Goal: Transaction & Acquisition: Purchase product/service

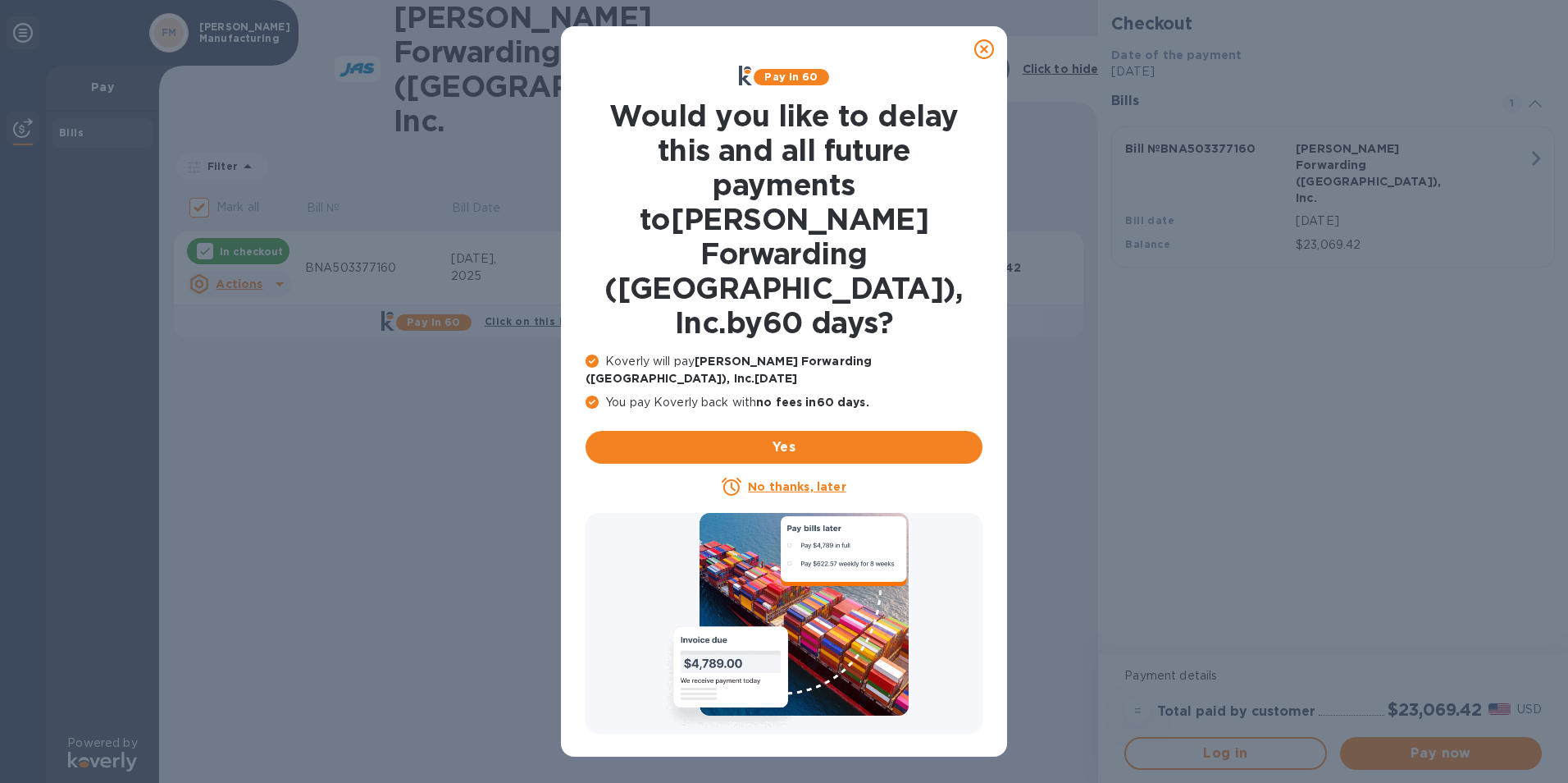
click at [986, 49] on icon at bounding box center [984, 49] width 20 height 20
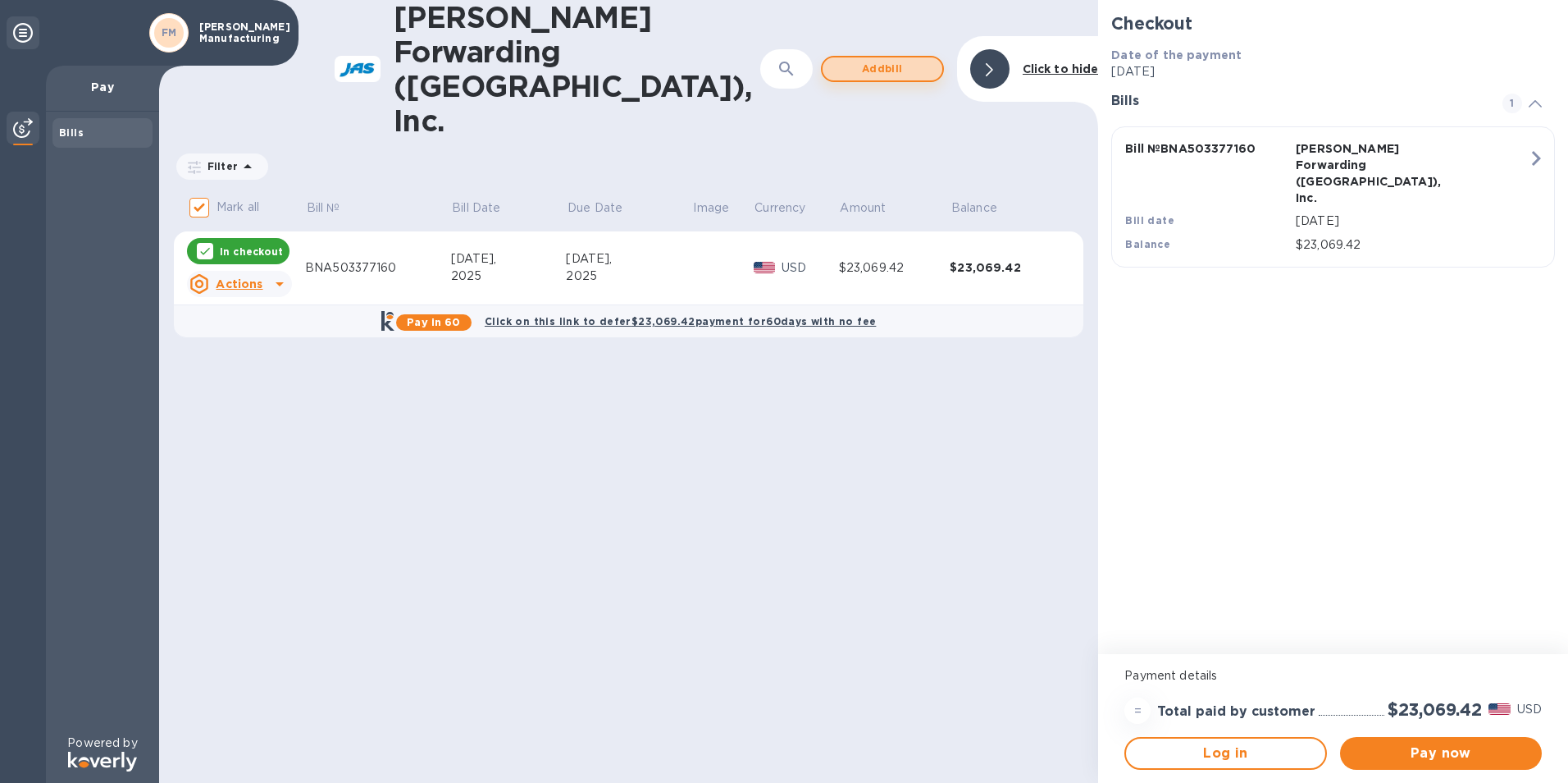
click at [863, 59] on span "Add bill" at bounding box center [882, 69] width 93 height 20
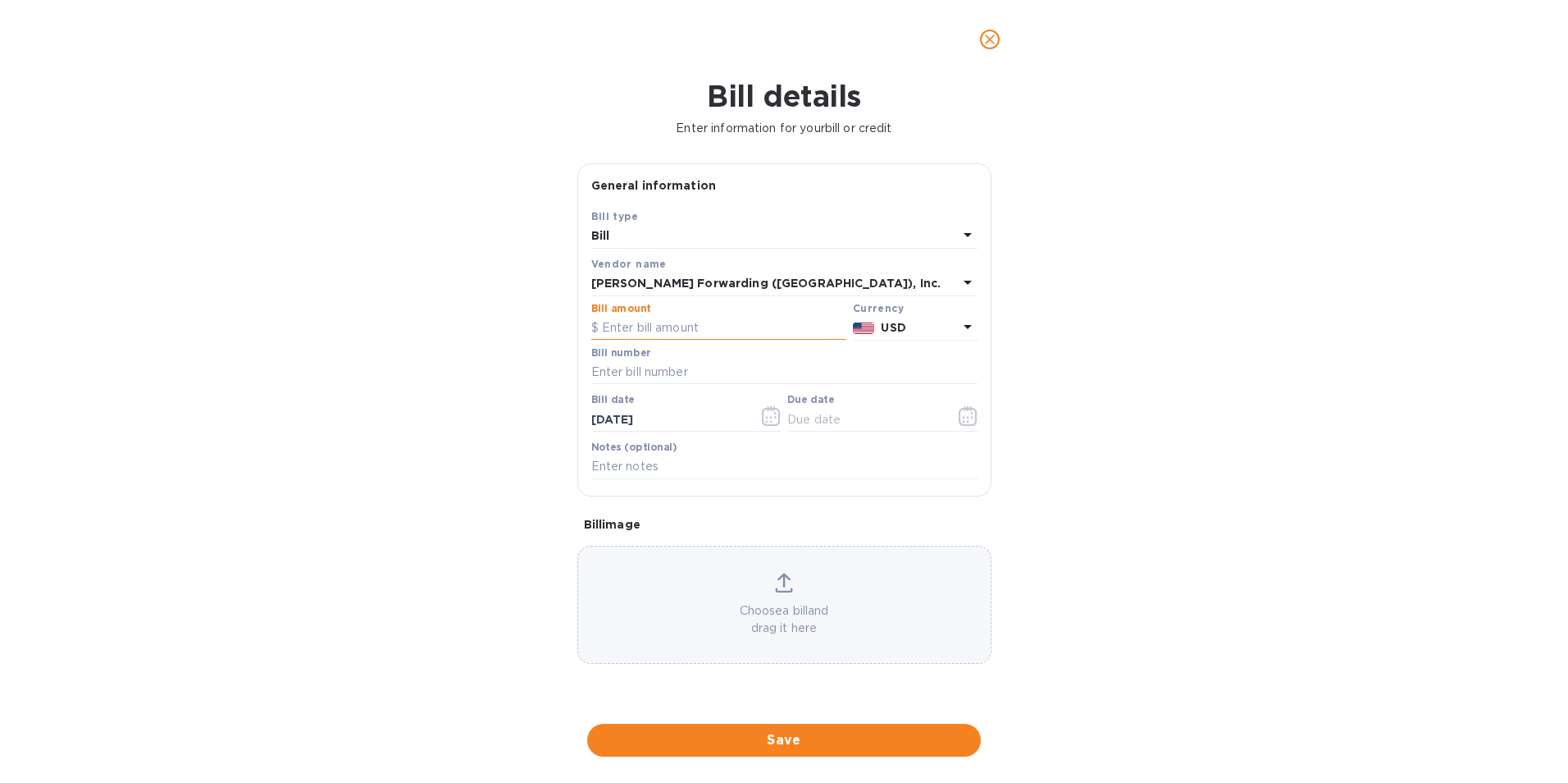
click at [663, 323] on input "text" at bounding box center [718, 328] width 255 height 24
type input "12,032.19"
click at [689, 375] on input "text" at bounding box center [784, 372] width 387 height 24
type input "BNA503379213"
click at [779, 595] on div "Choose a bill and drag it here" at bounding box center [784, 604] width 413 height 64
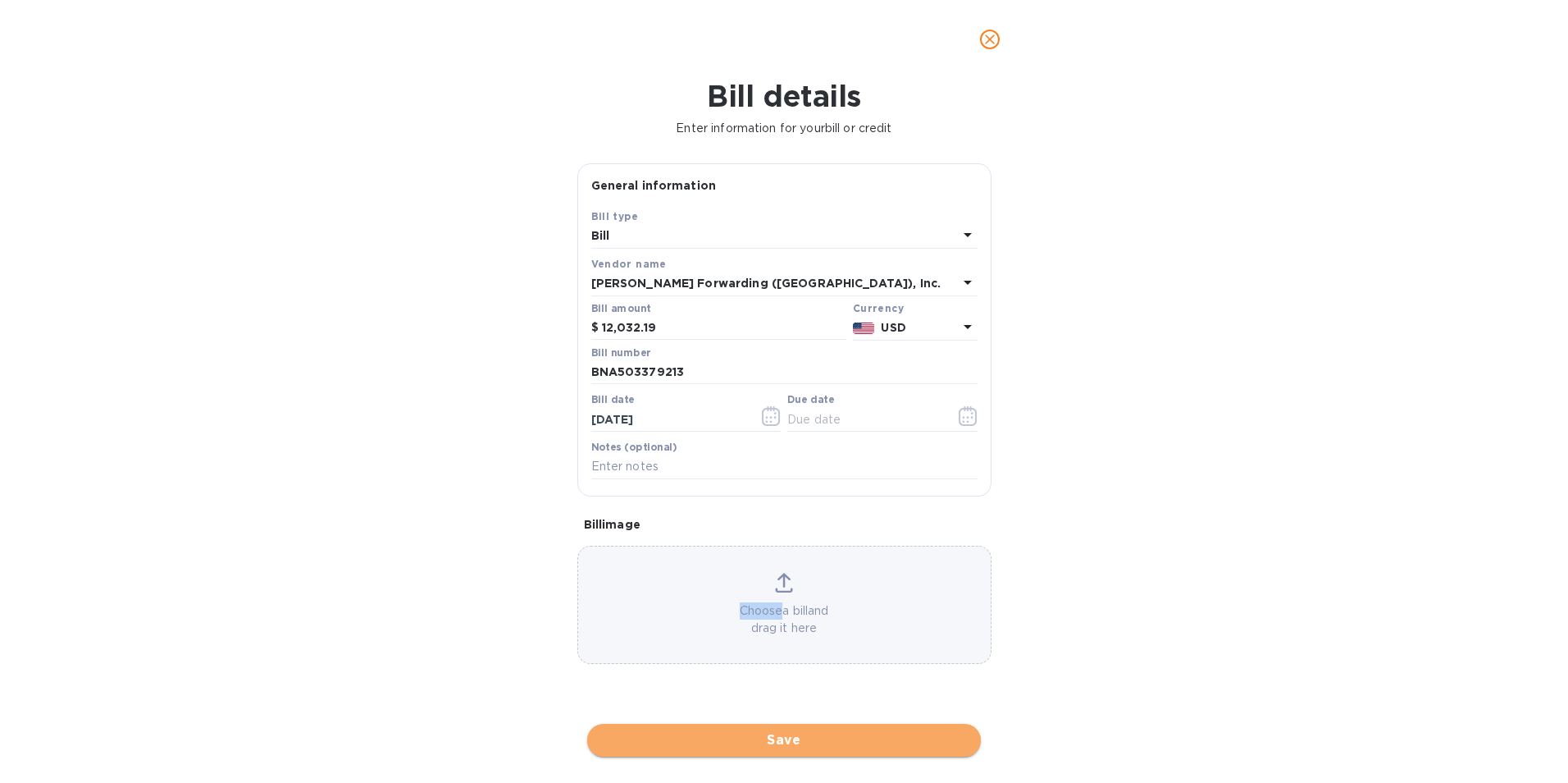
click at [791, 739] on span "Save" at bounding box center [784, 739] width 367 height 20
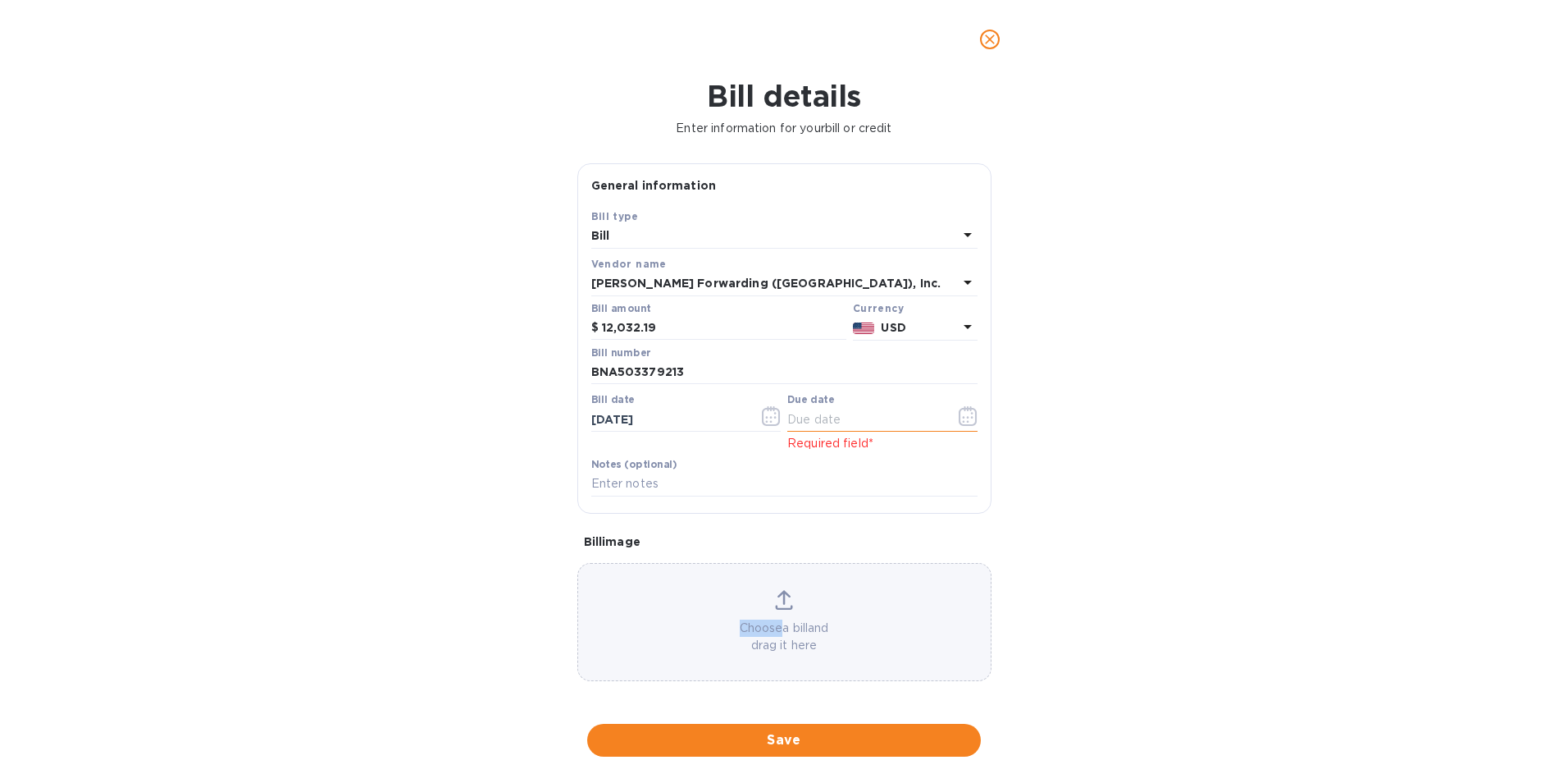
click at [959, 415] on icon "button" at bounding box center [968, 415] width 19 height 20
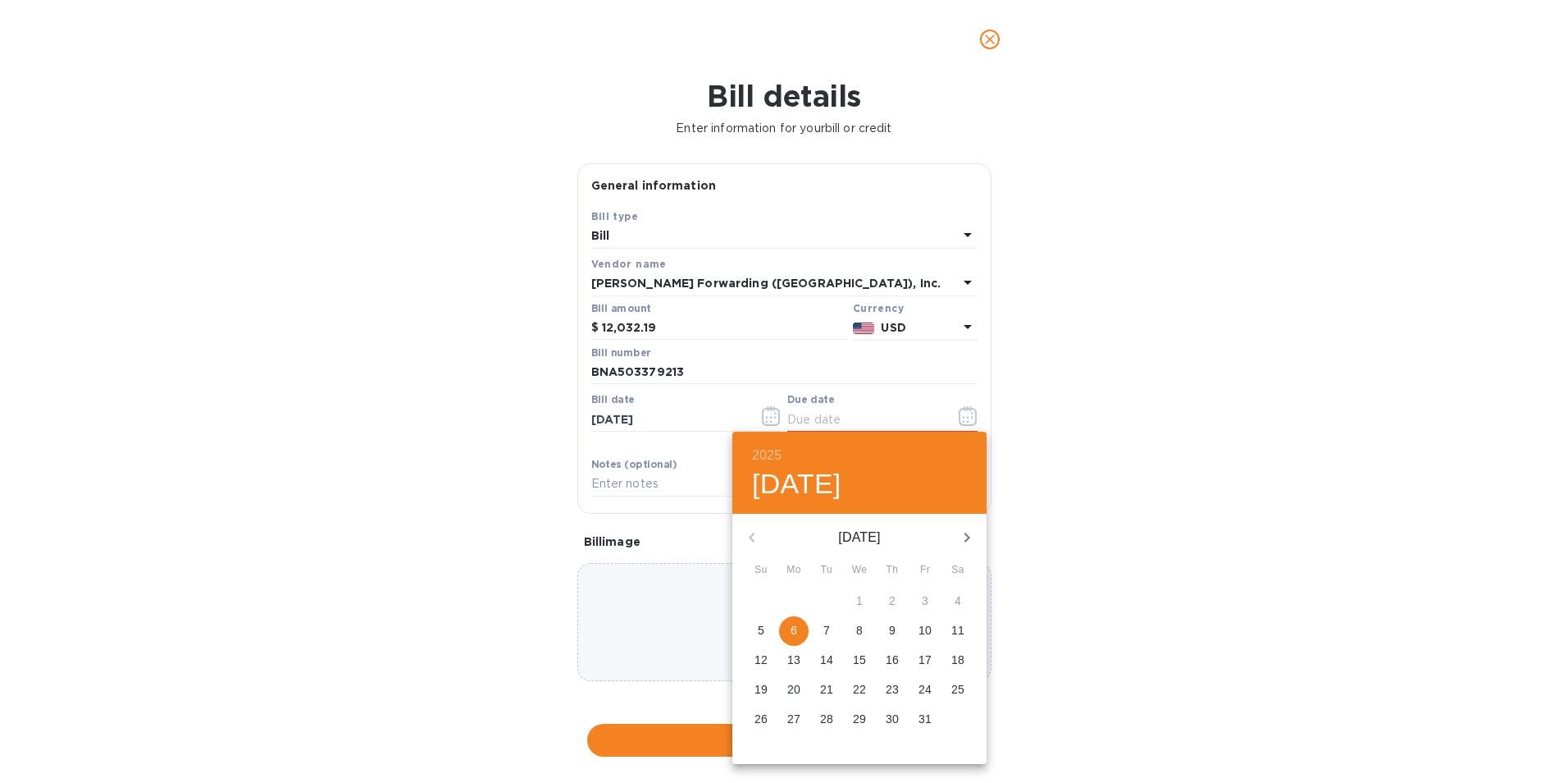
click at [797, 629] on span "6" at bounding box center [794, 630] width 30 height 17
type input "[DATE]"
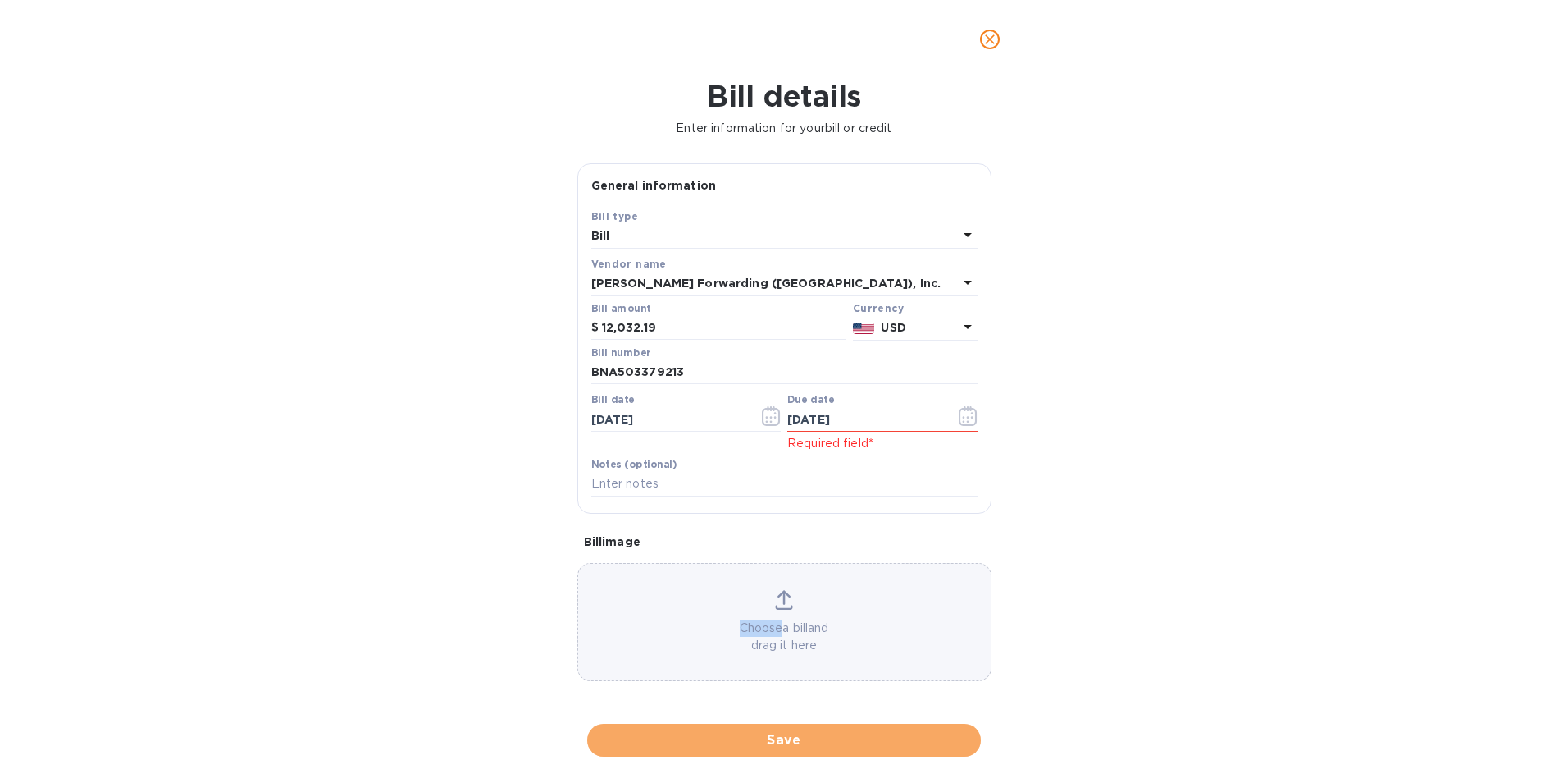
click at [812, 735] on span "Save" at bounding box center [784, 739] width 367 height 20
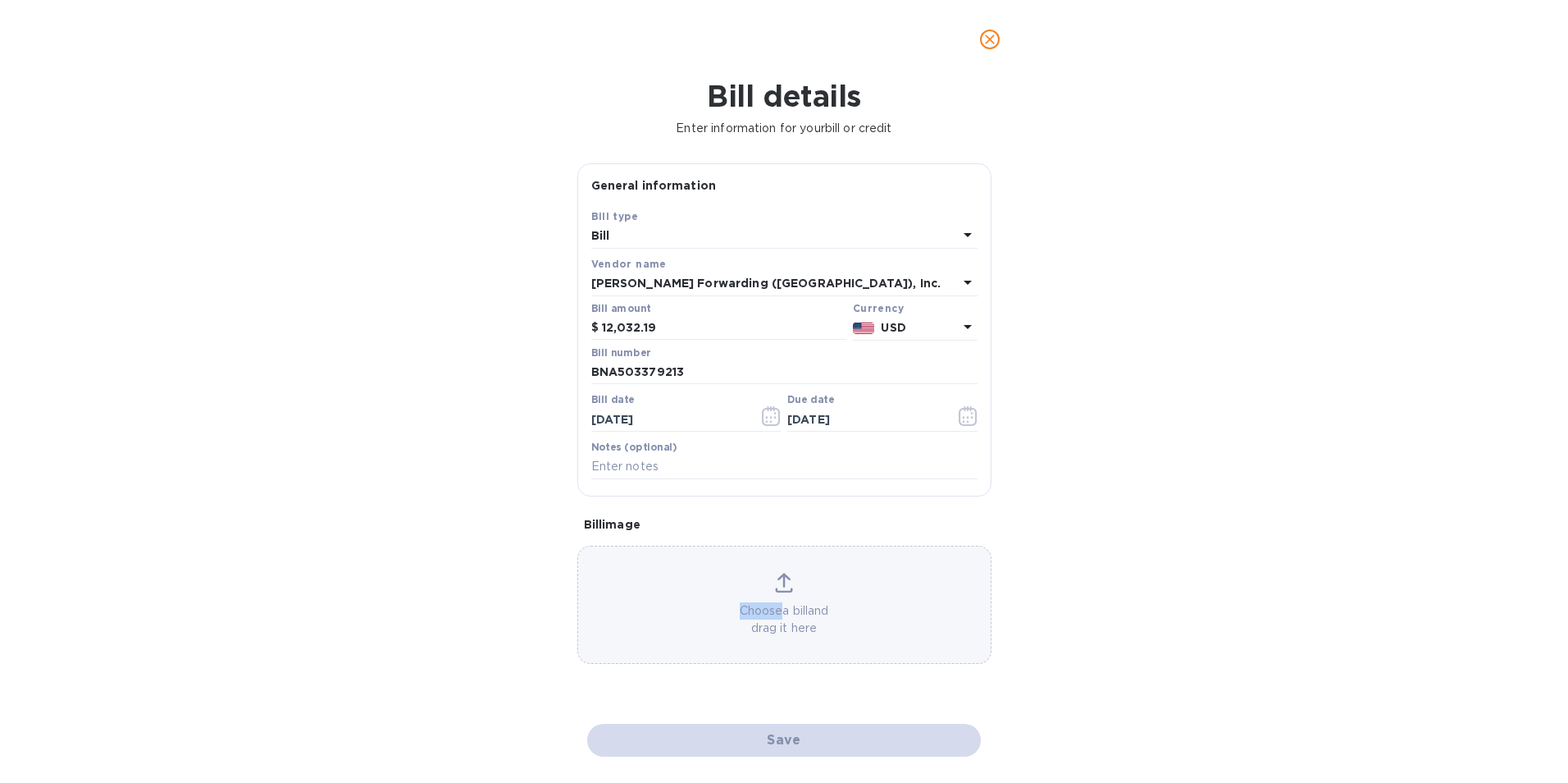
checkbox input "false"
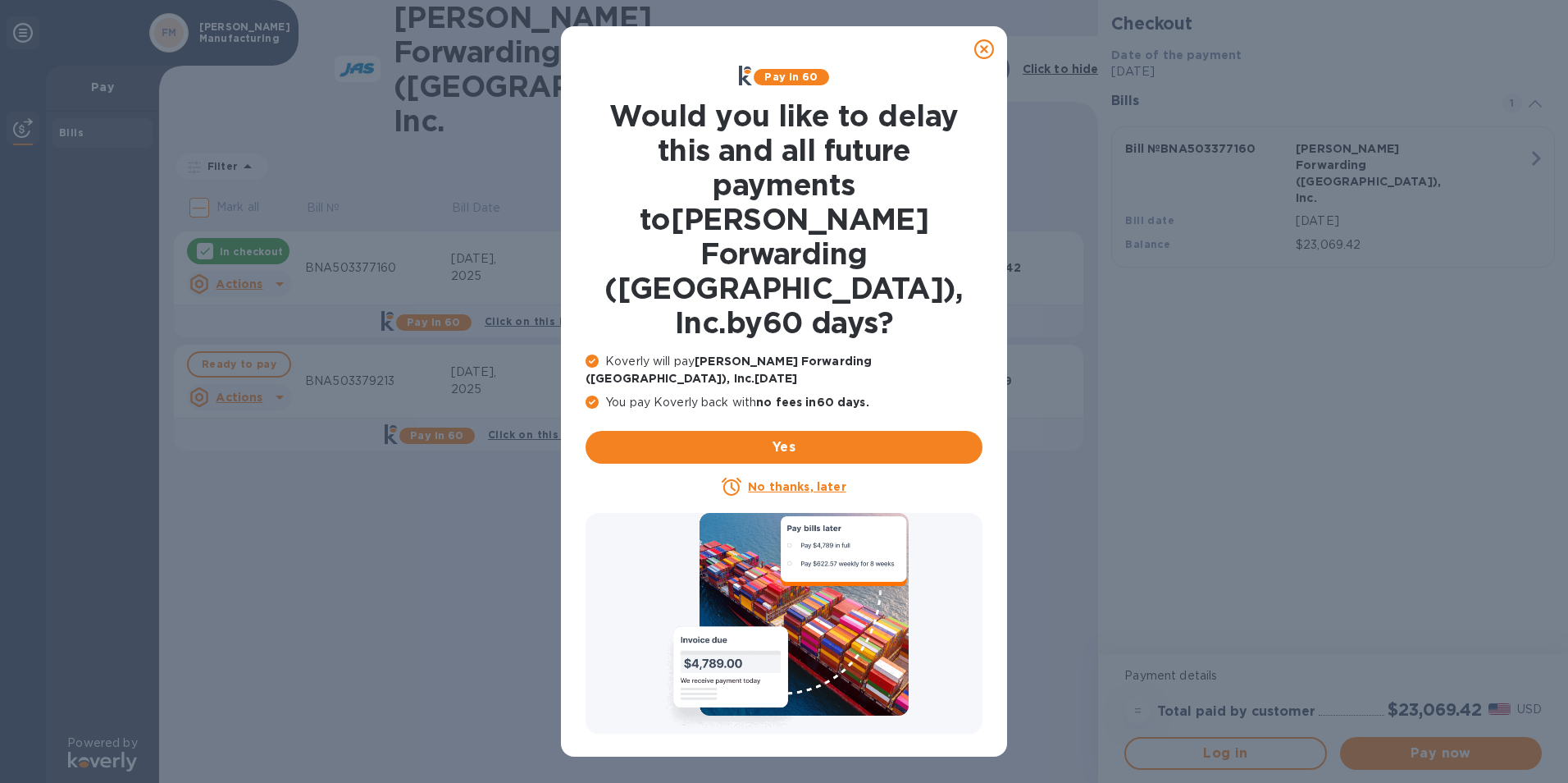
click at [980, 47] on icon at bounding box center [984, 49] width 20 height 20
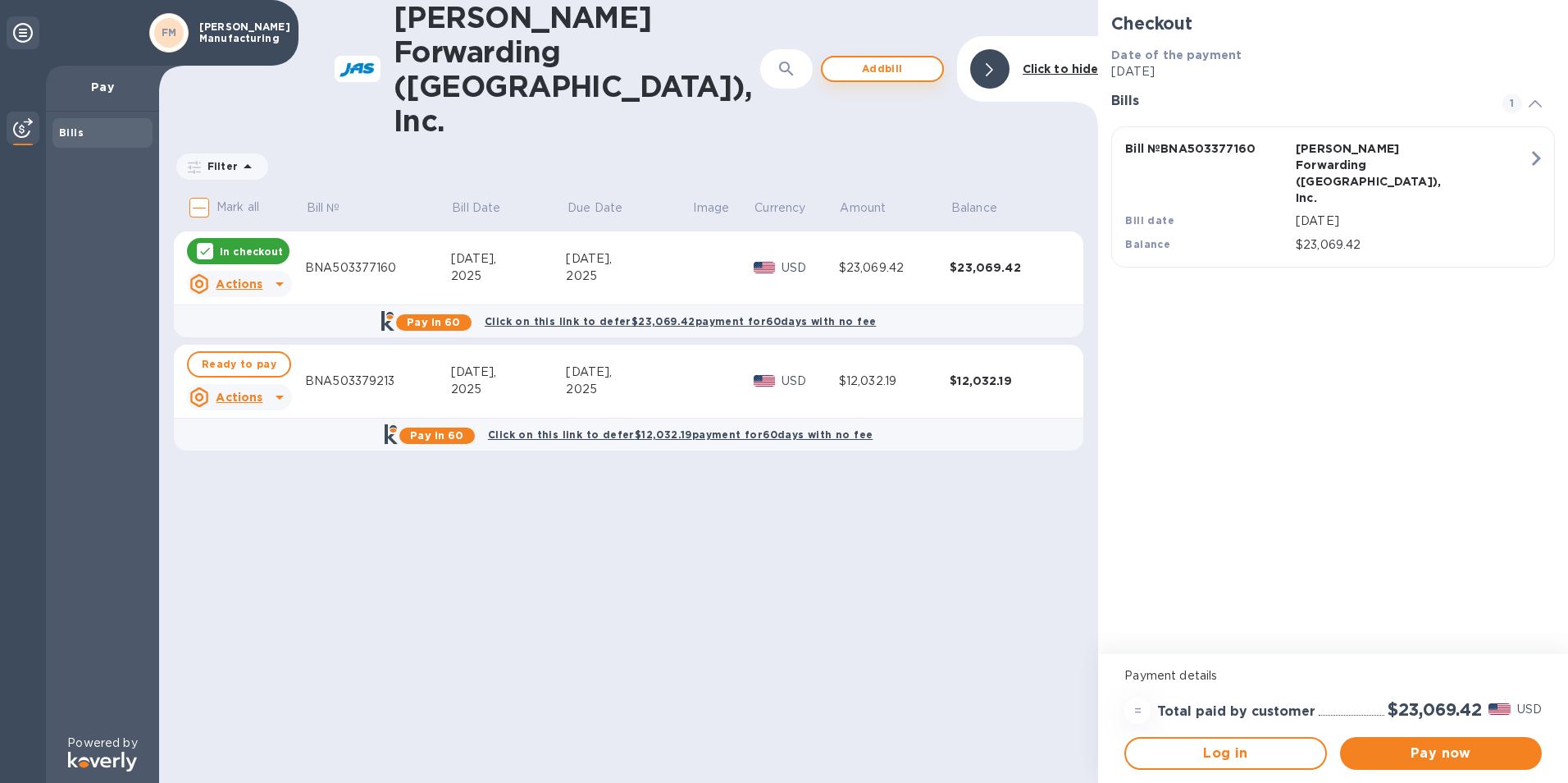
click at [892, 59] on span "Add bill" at bounding box center [882, 69] width 93 height 20
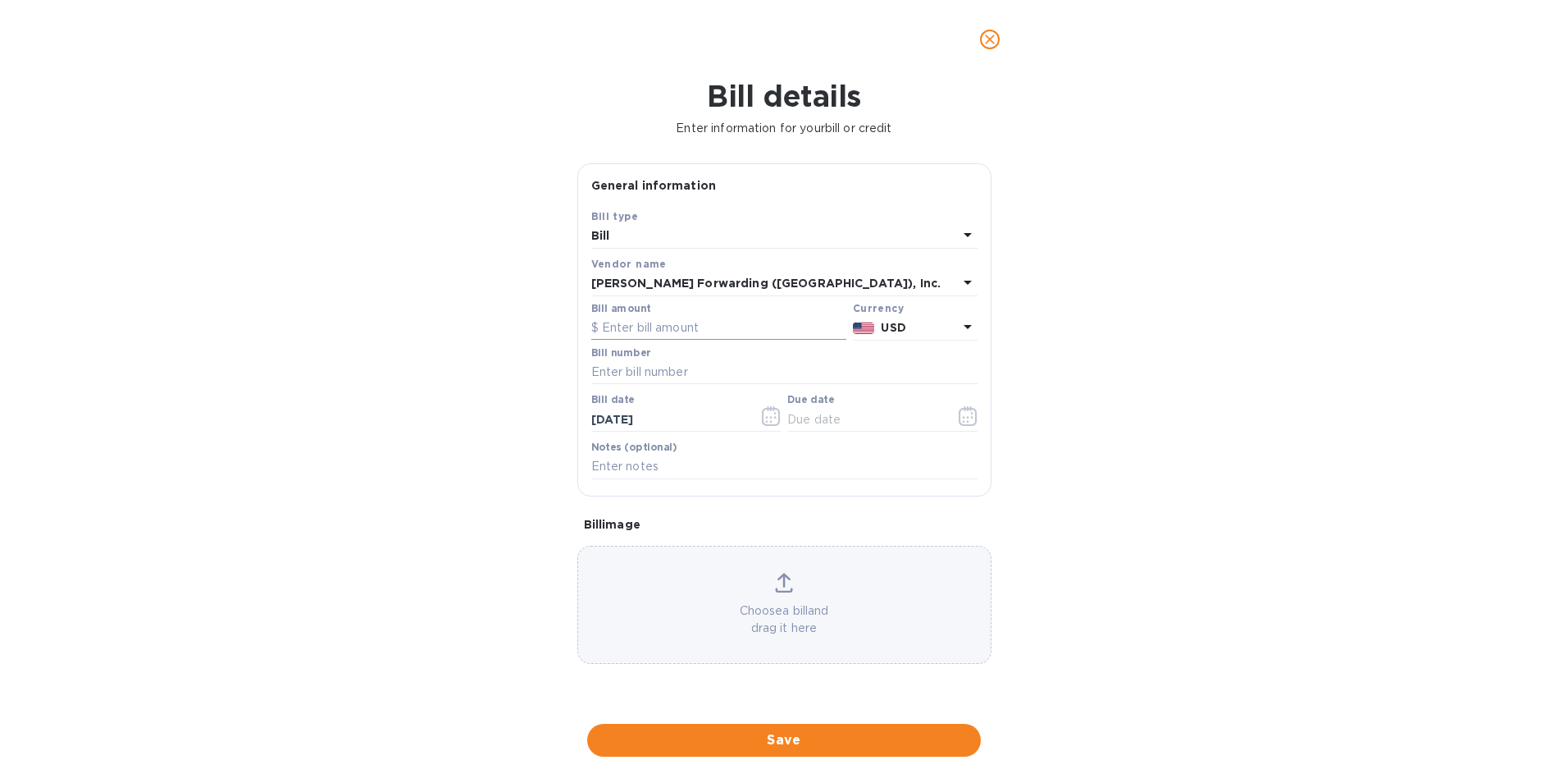
click at [702, 321] on input "text" at bounding box center [718, 328] width 255 height 24
type input "3,677.24"
click at [784, 374] on input "text" at bounding box center [784, 372] width 387 height 24
type input "BNA503380720"
click at [967, 423] on icon "button" at bounding box center [968, 415] width 19 height 20
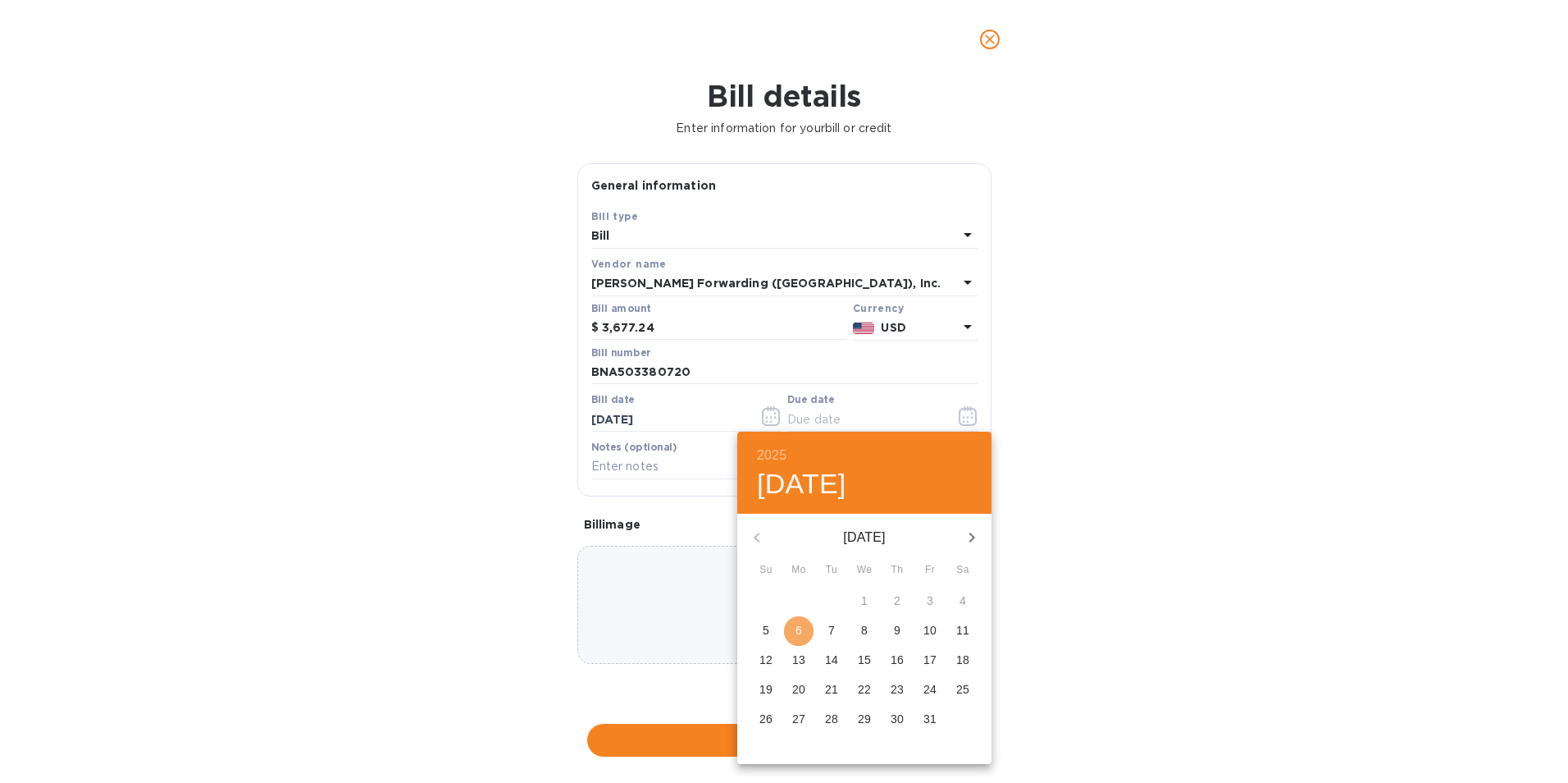
click at [801, 629] on p "6" at bounding box center [799, 630] width 7 height 17
type input "[DATE]"
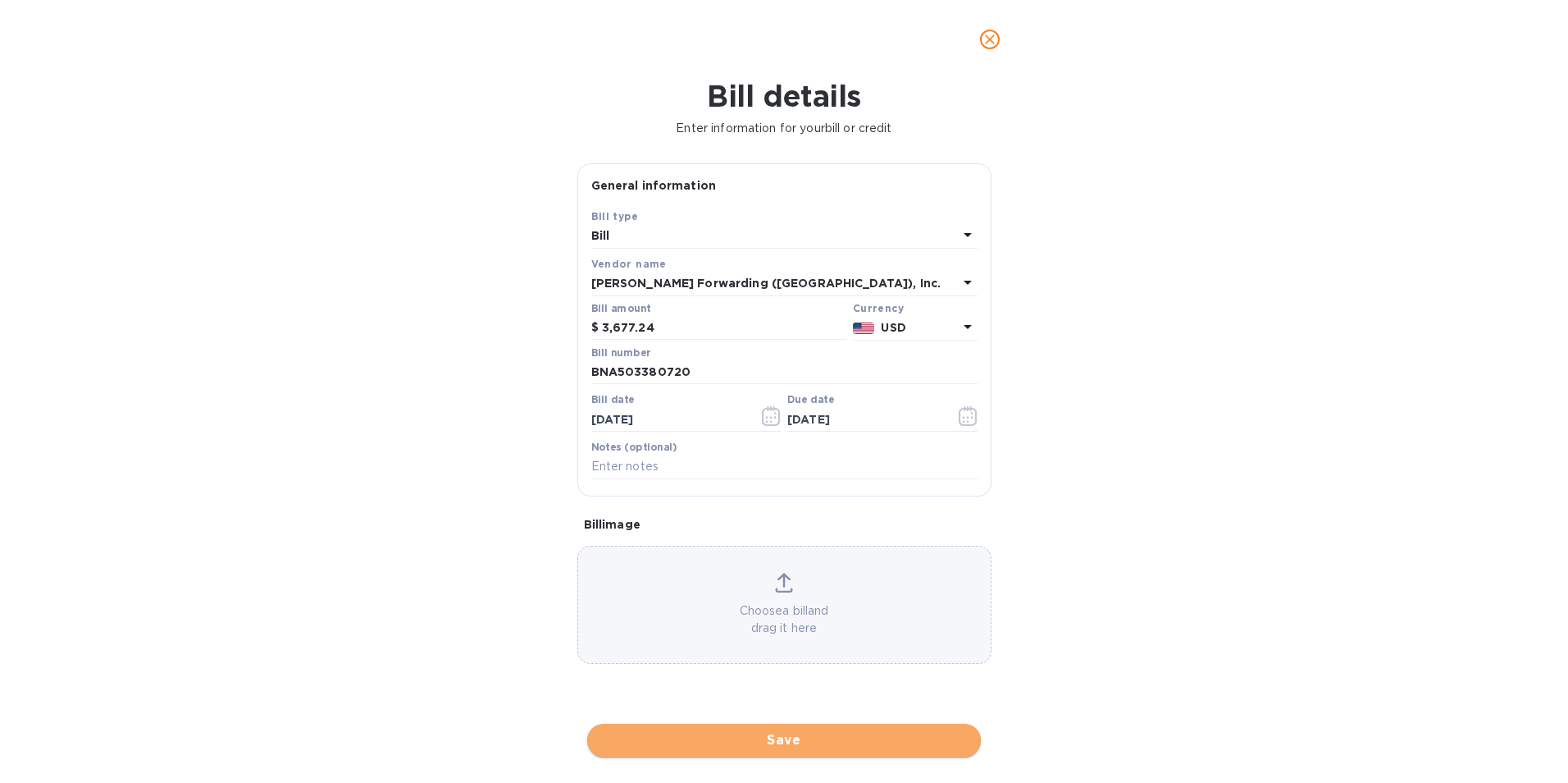
click at [785, 746] on span "Save" at bounding box center [784, 739] width 367 height 20
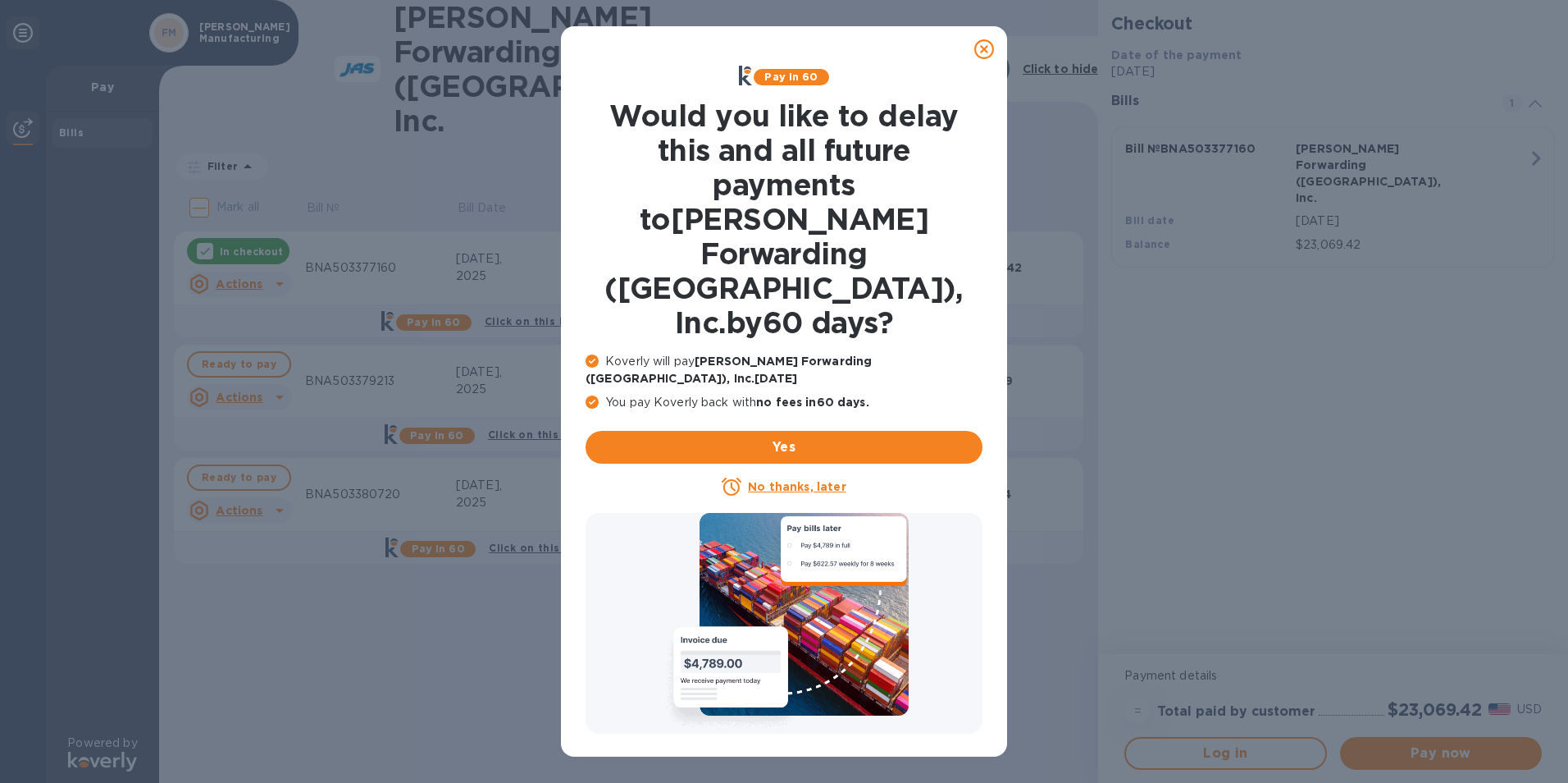
click at [980, 50] on icon at bounding box center [984, 49] width 20 height 20
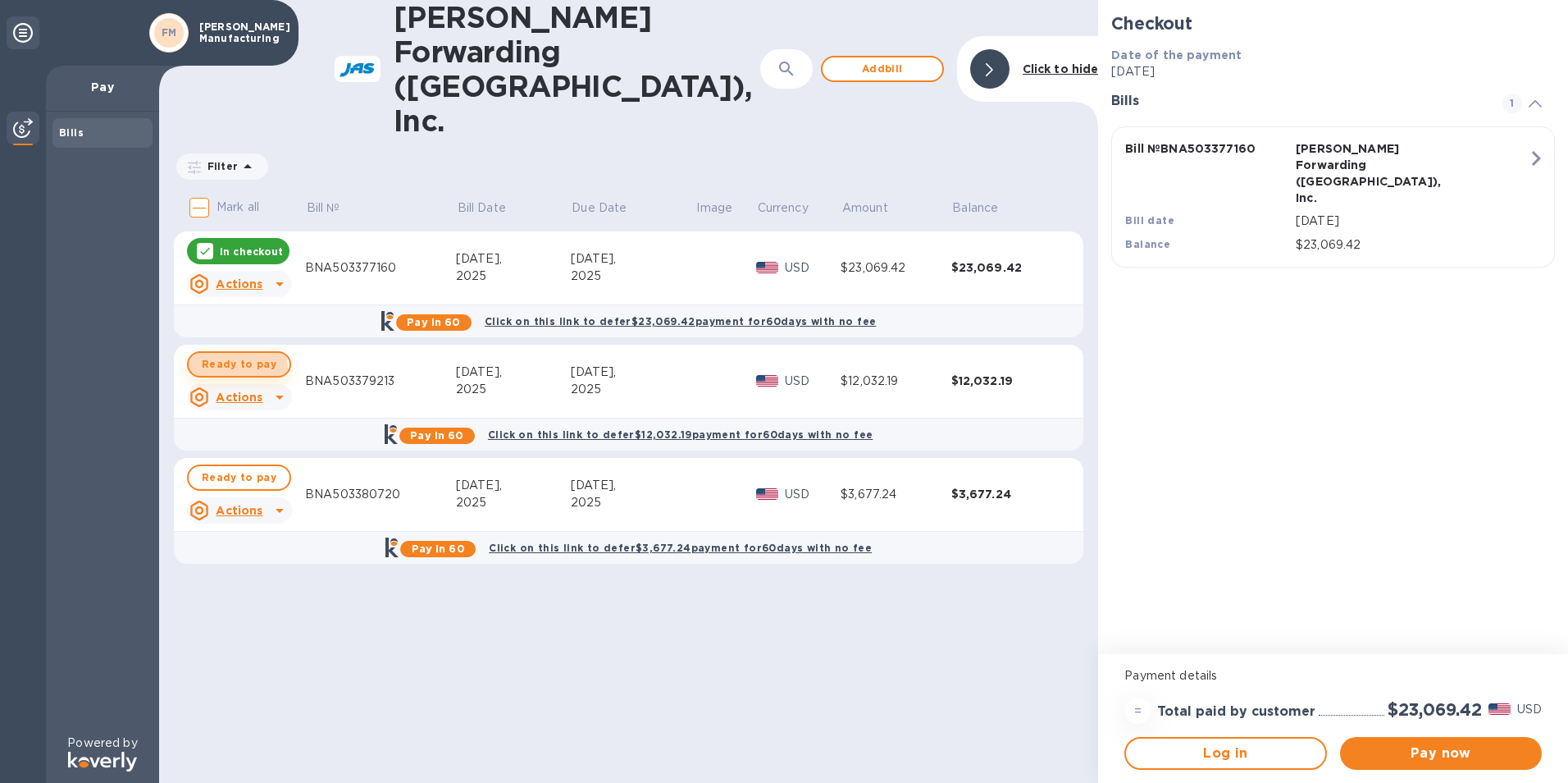
click at [236, 354] on span "Ready to pay" at bounding box center [239, 364] width 75 height 20
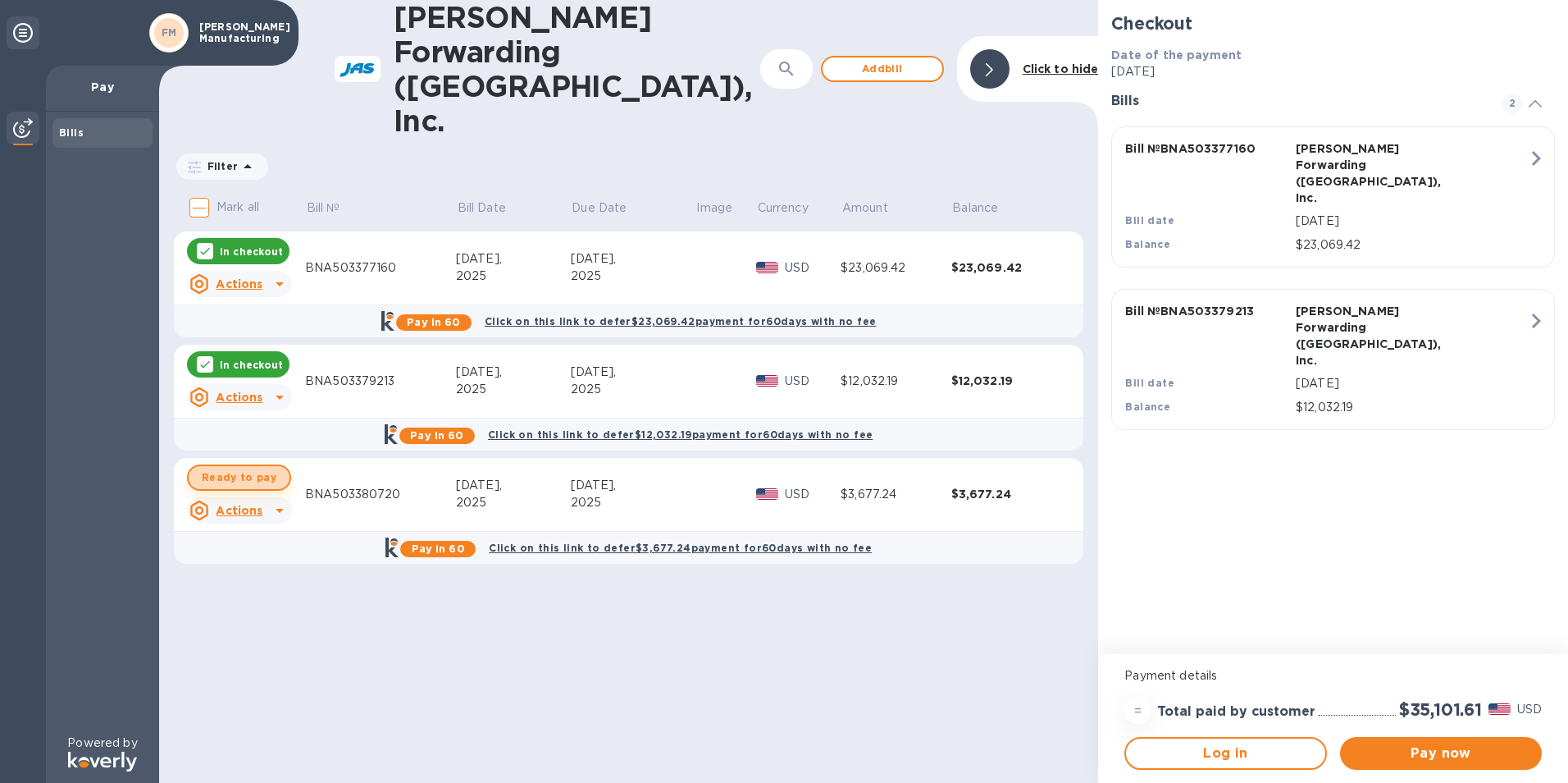
click at [239, 468] on span "Ready to pay" at bounding box center [239, 477] width 75 height 20
checkbox input "true"
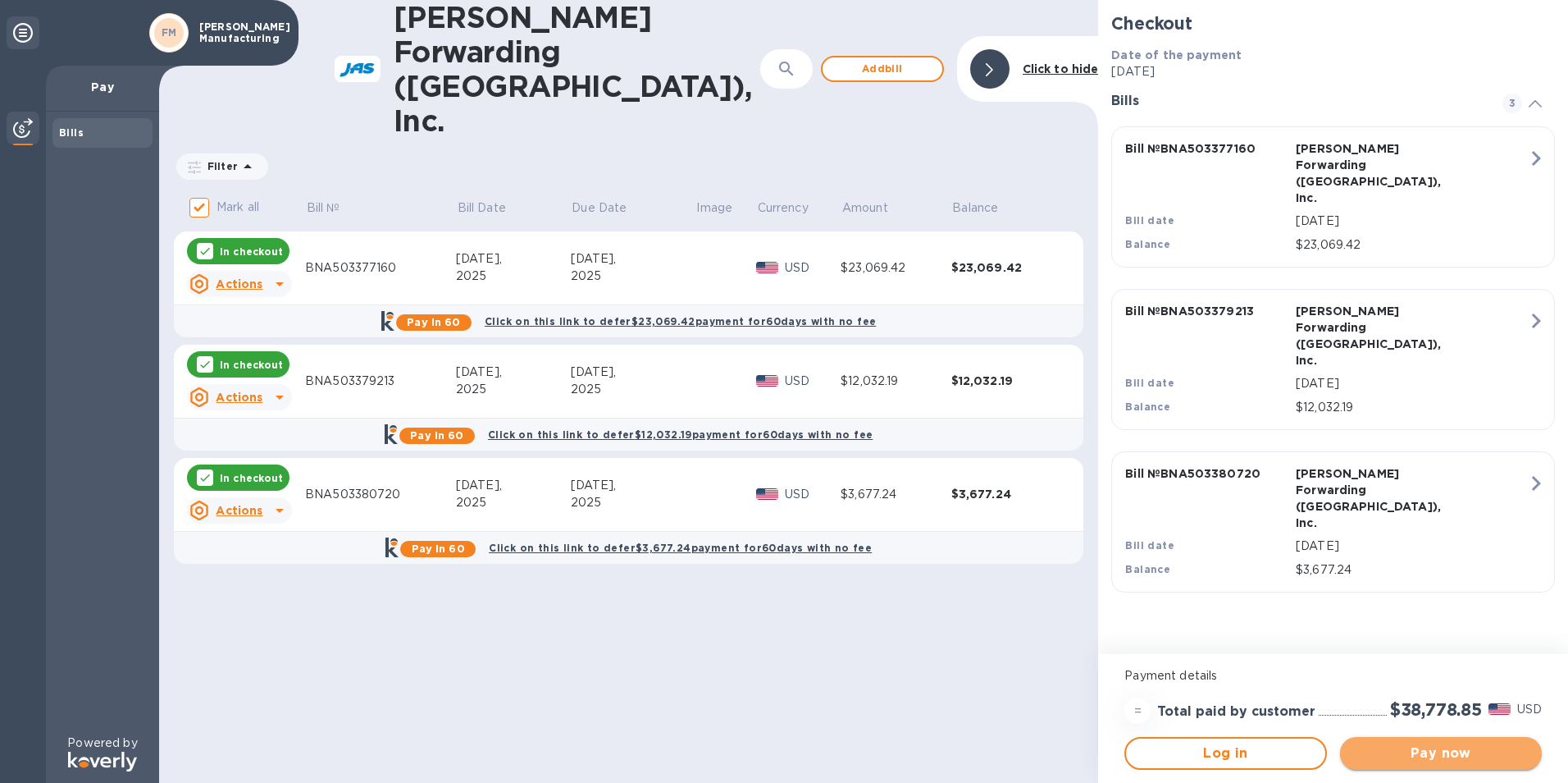
click at [1435, 759] on span "Pay now" at bounding box center [1441, 753] width 176 height 20
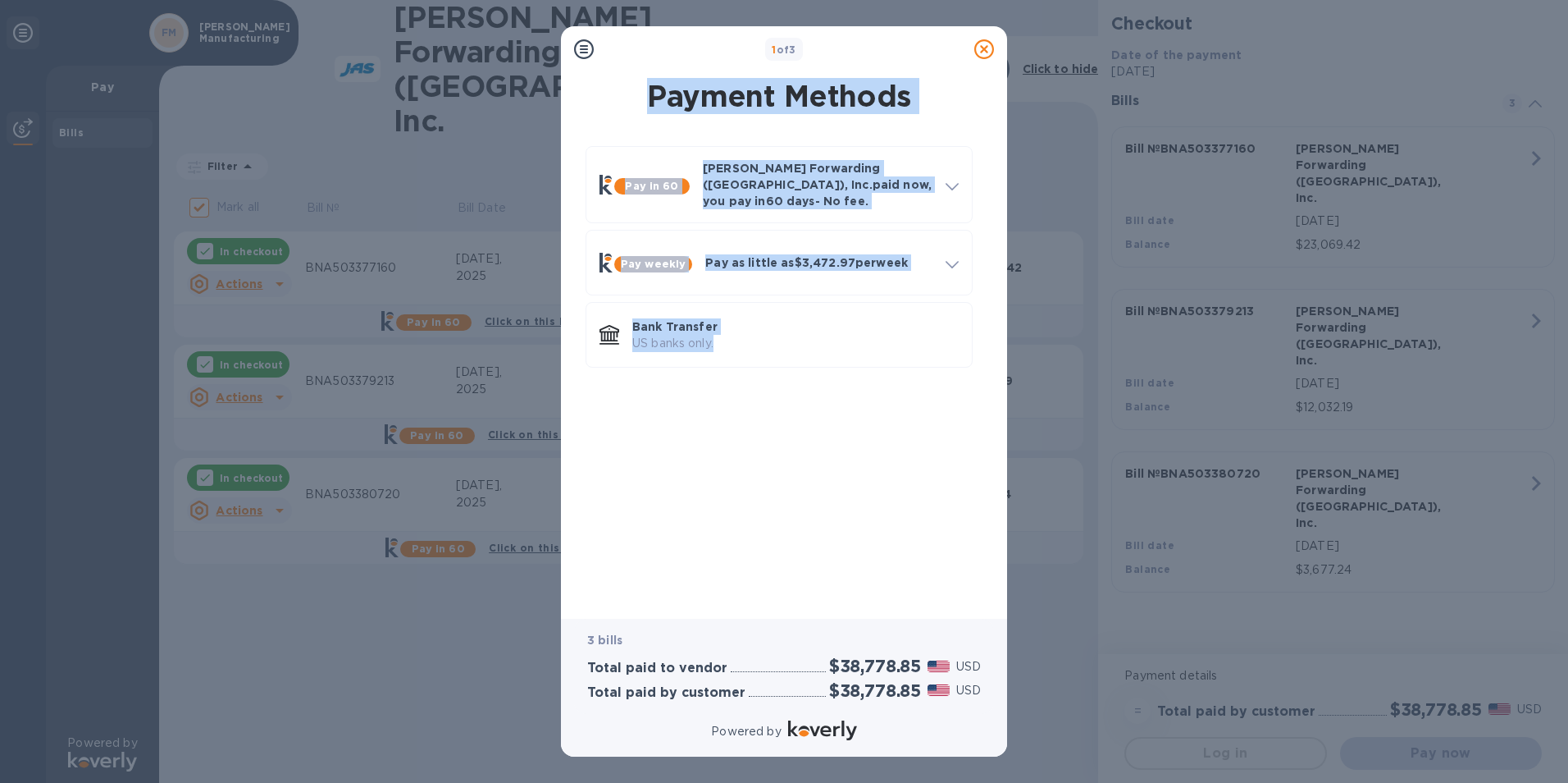
drag, startPoint x: 985, startPoint y: 45, endPoint x: 894, endPoint y: 592, distance: 554.5
click at [894, 592] on div "1 of 3 Payment Methods Pay in 60 [PERSON_NAME] Forwarding ([GEOGRAPHIC_DATA]), …" at bounding box center [784, 391] width 446 height 730
click at [758, 341] on div "Bank Transfer US banks only." at bounding box center [796, 335] width 340 height 47
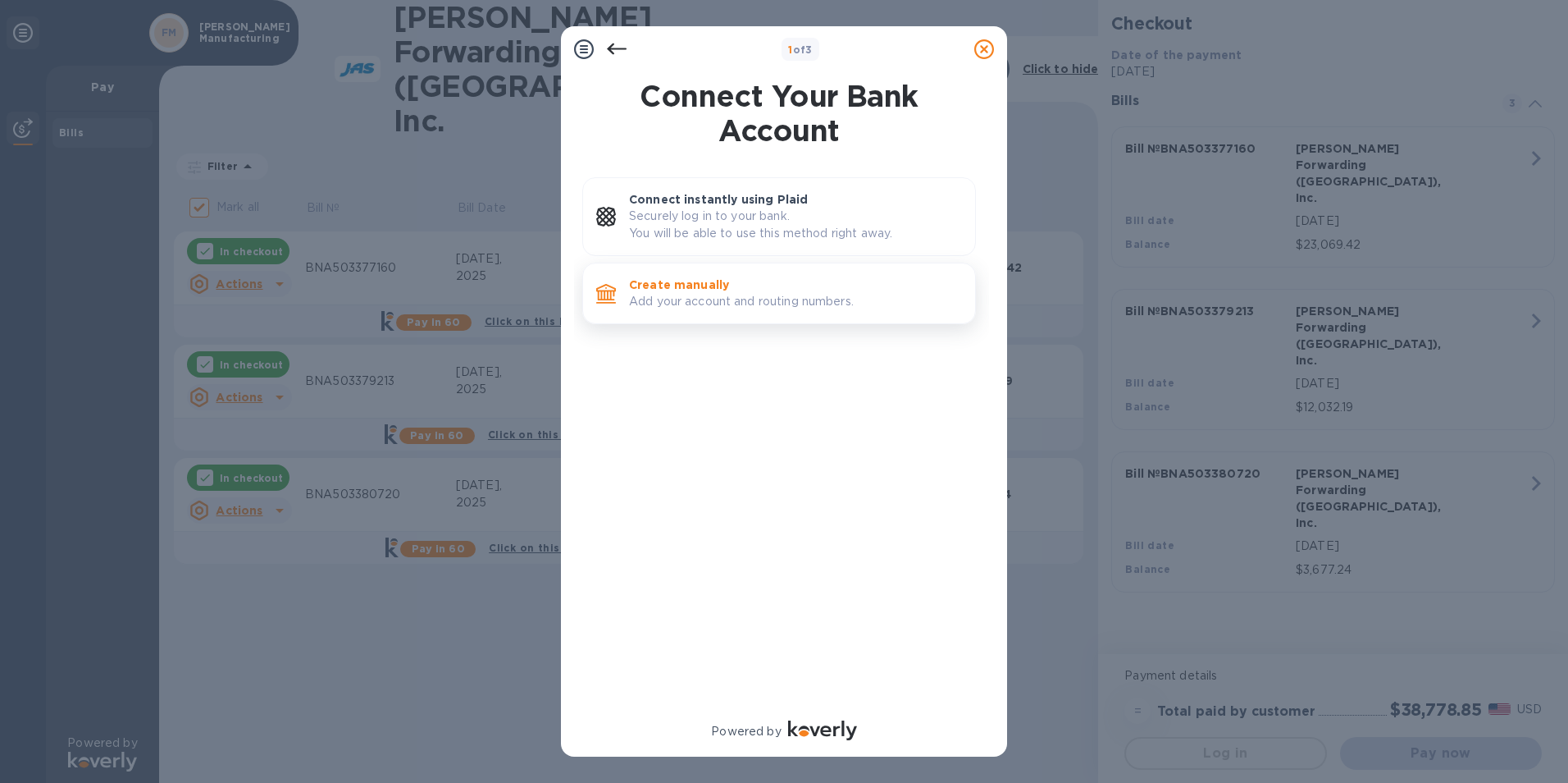
click at [699, 304] on p "Add your account and routing numbers." at bounding box center [795, 301] width 333 height 17
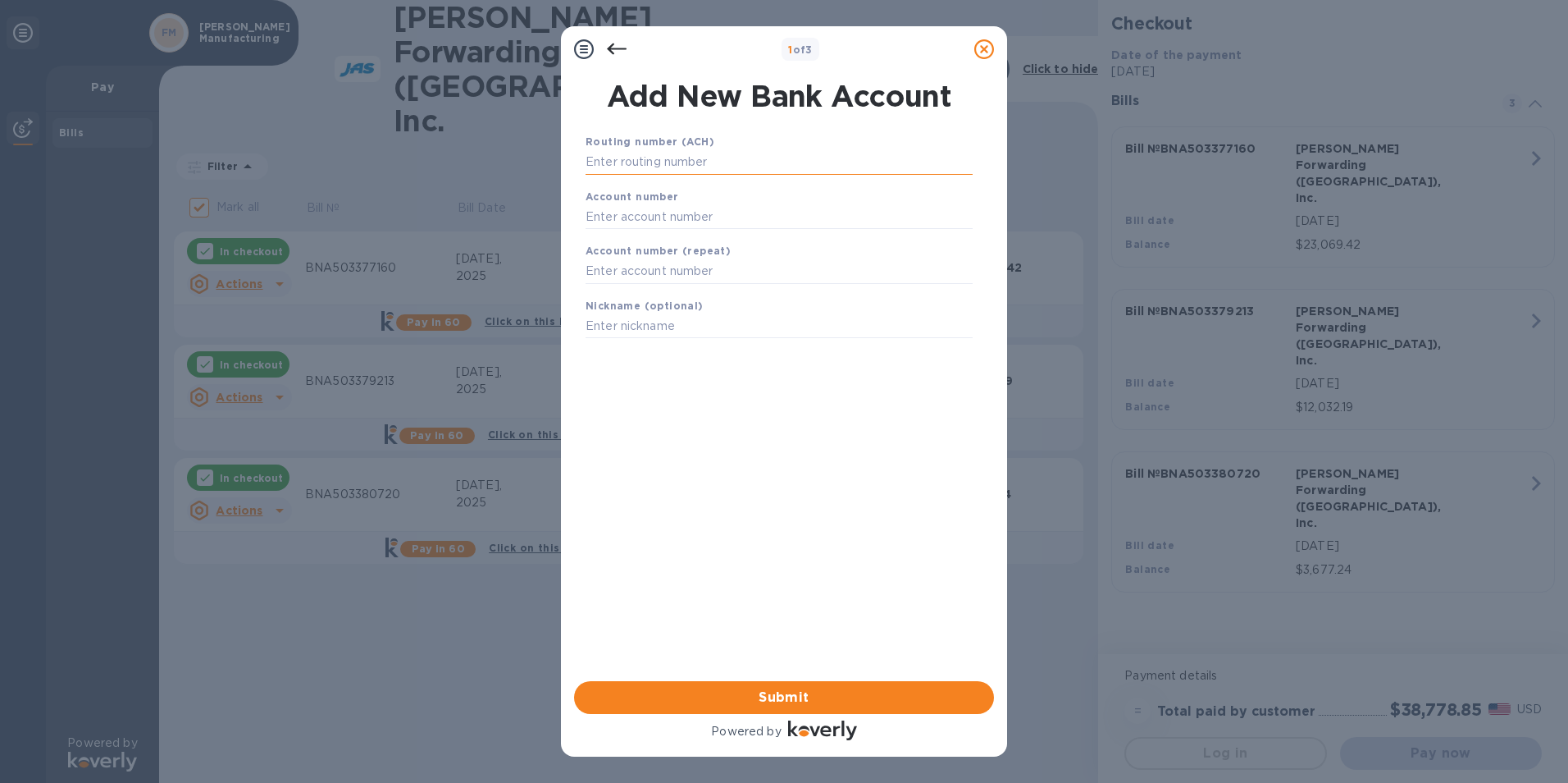
click at [713, 165] on input "text" at bounding box center [779, 162] width 387 height 24
click at [680, 158] on input "text" at bounding box center [779, 162] width 387 height 24
click at [643, 160] on input "text" at bounding box center [779, 162] width 387 height 24
click at [796, 162] on input "text" at bounding box center [779, 162] width 387 height 24
type input "044000024"
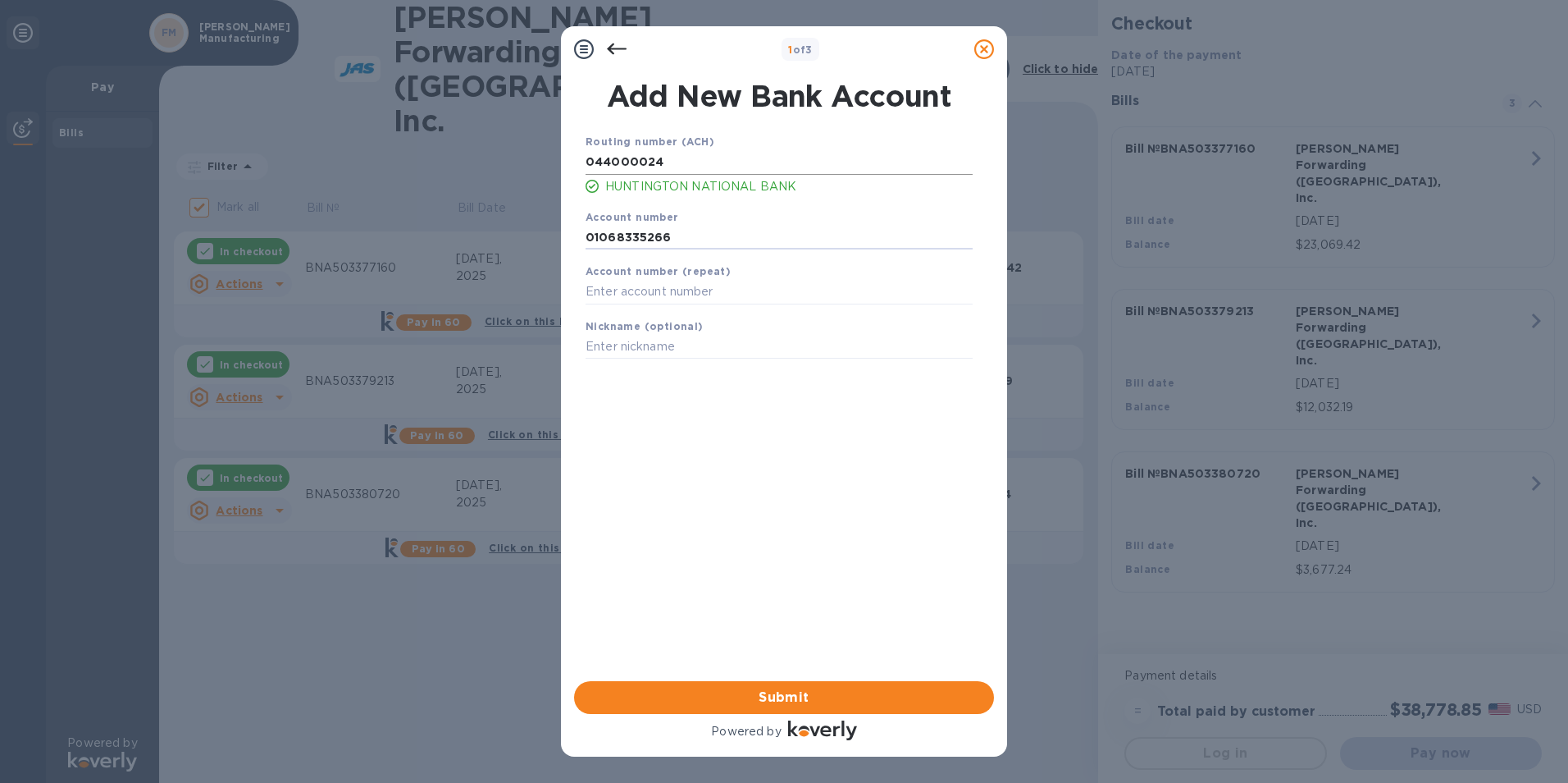
type input "01068335266"
type input "[PERSON_NAME] Manufacturing"
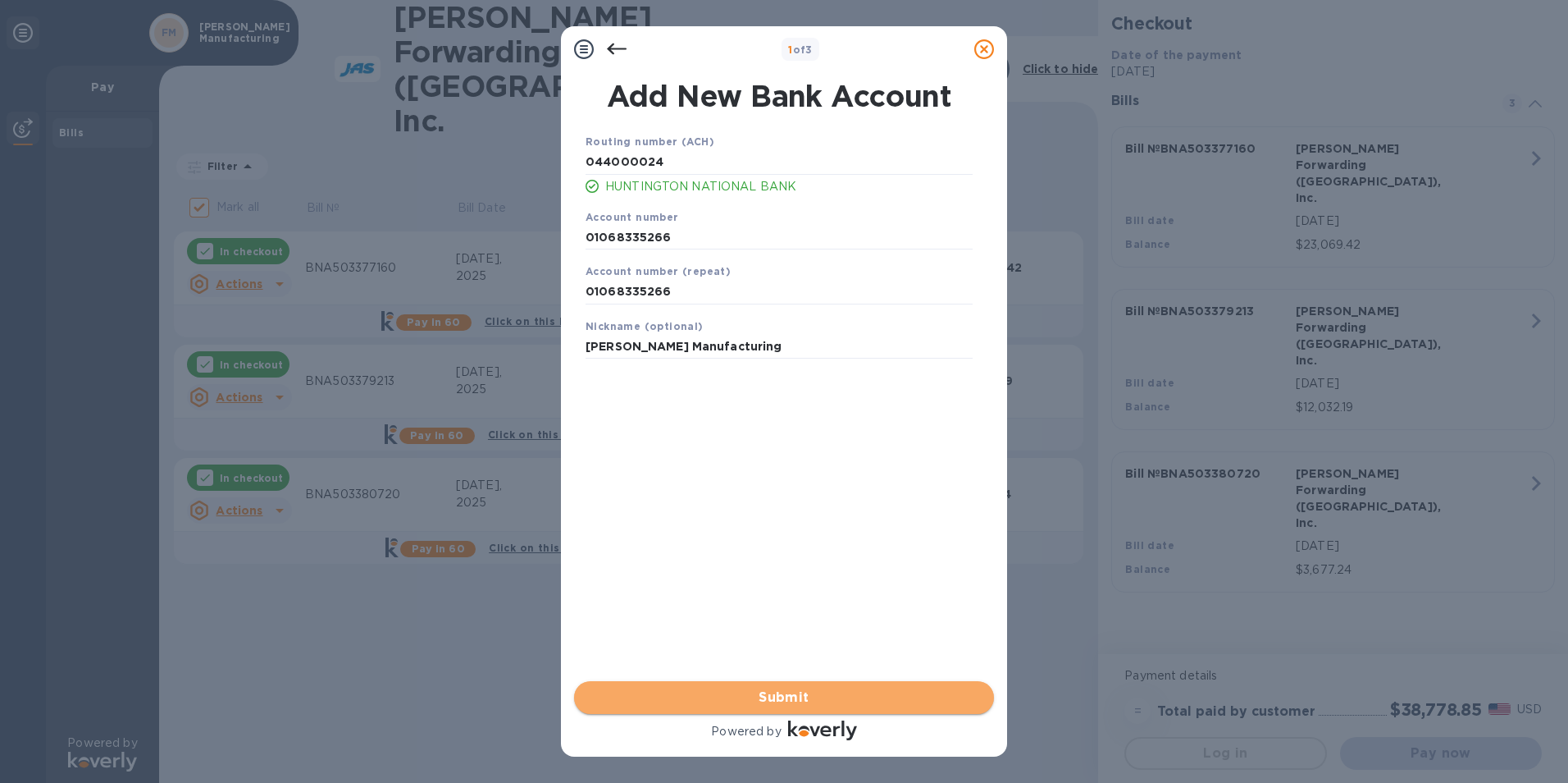
click at [795, 699] on span "Submit" at bounding box center [784, 697] width 394 height 20
